Goal: Navigation & Orientation: Find specific page/section

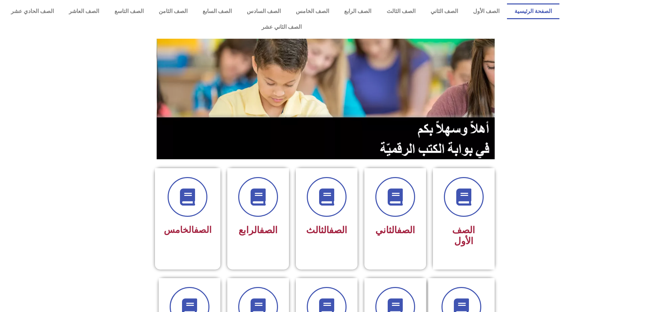
scroll to position [137, 0]
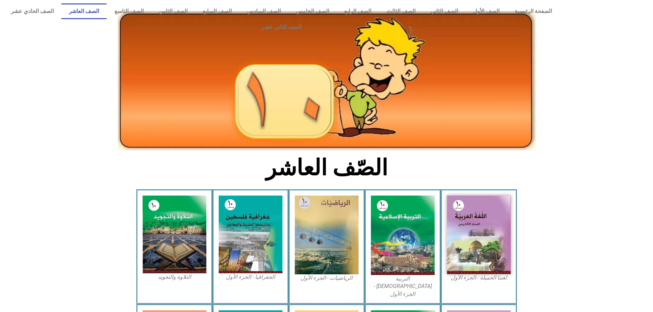
scroll to position [137, 0]
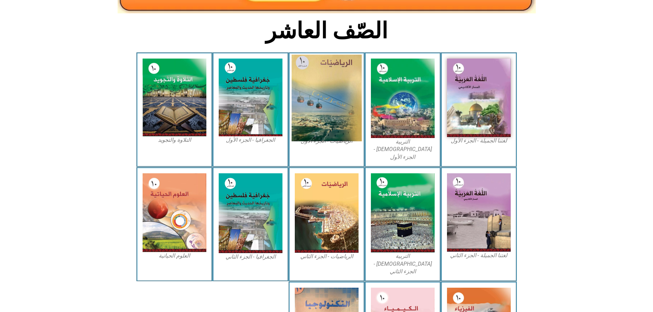
click at [324, 87] on img at bounding box center [326, 98] width 70 height 87
